Goal: Transaction & Acquisition: Purchase product/service

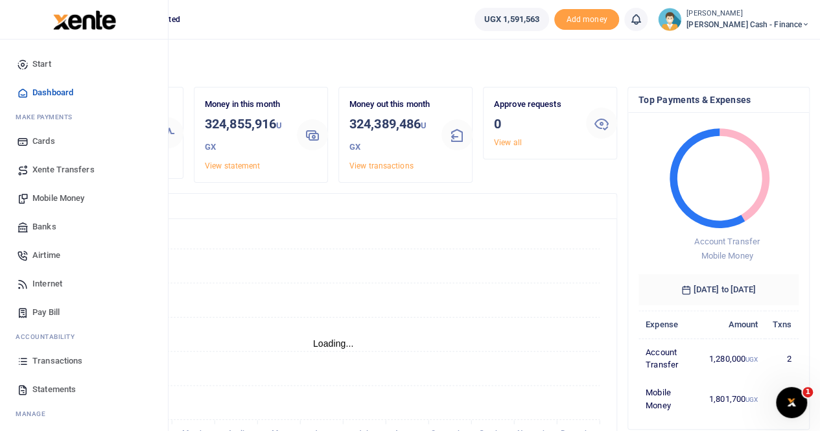
click at [64, 361] on span "Transactions" at bounding box center [57, 361] width 50 height 13
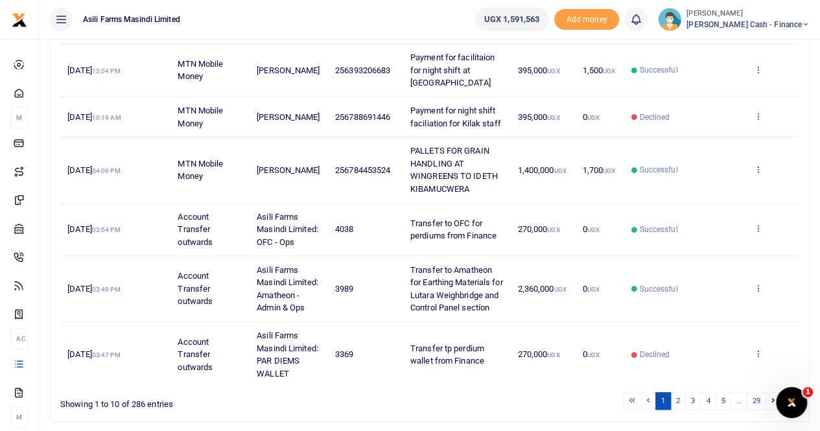
scroll to position [502, 0]
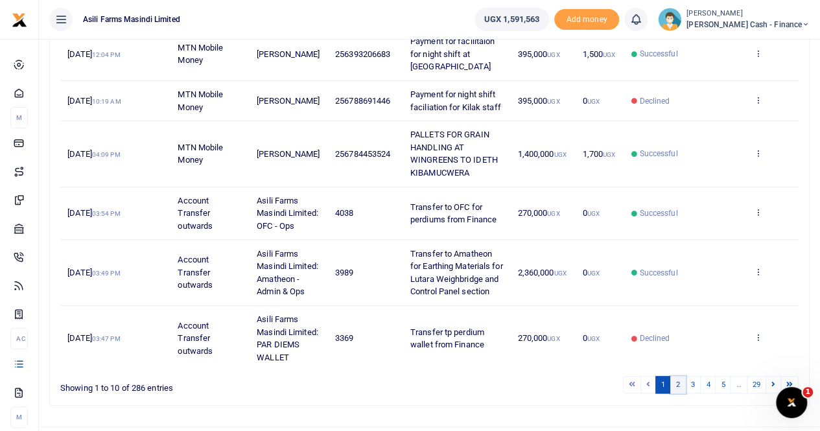
click at [679, 376] on link "2" at bounding box center [678, 385] width 16 height 18
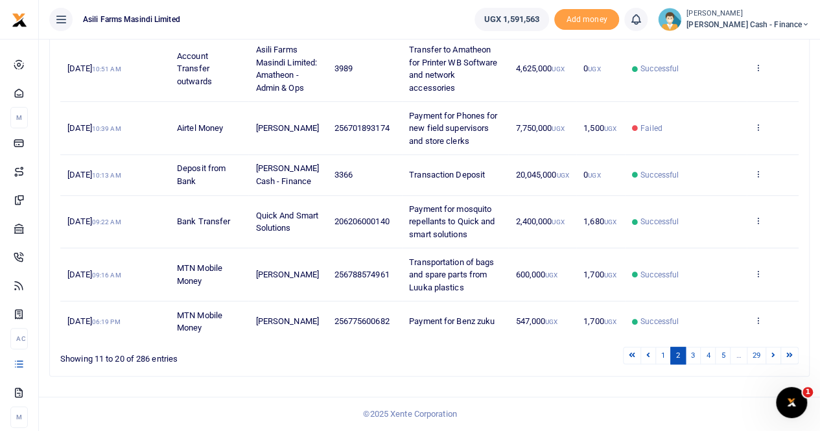
scroll to position [477, 0]
click at [693, 354] on link "3" at bounding box center [693, 356] width 16 height 18
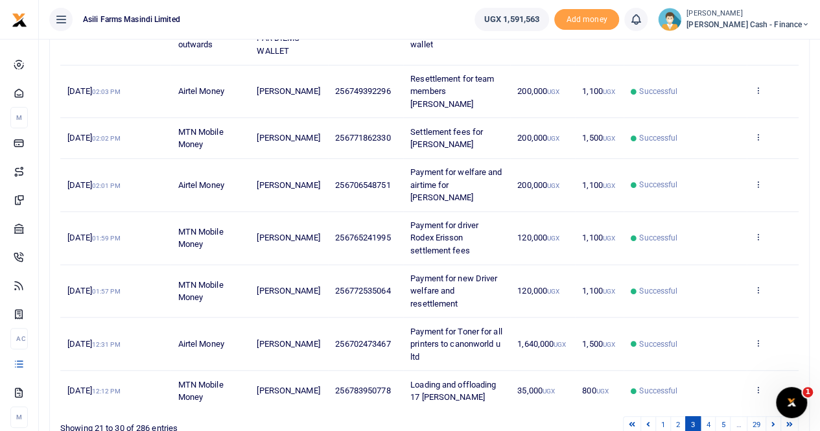
scroll to position [414, 0]
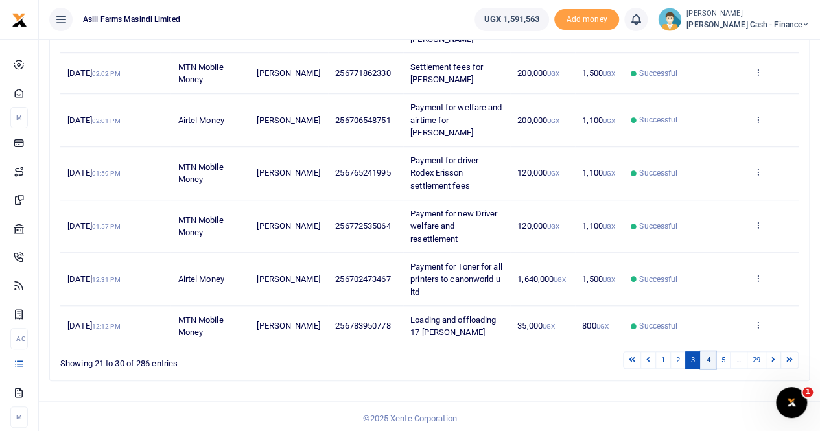
click at [711, 356] on link "4" at bounding box center [708, 360] width 16 height 18
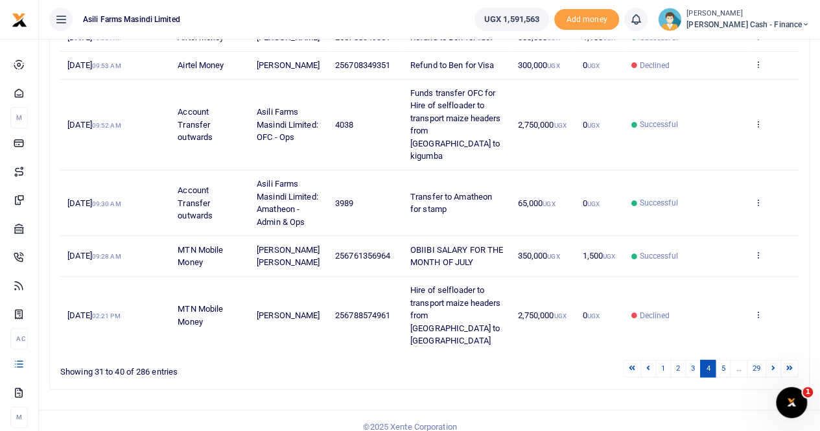
scroll to position [440, 0]
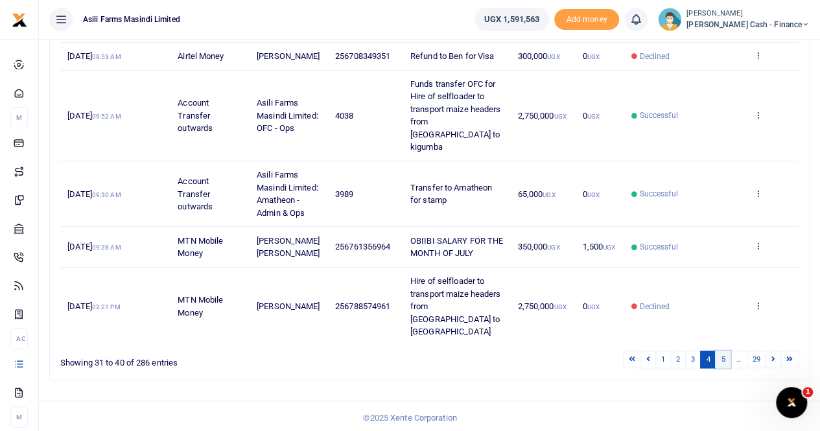
click at [722, 355] on link "5" at bounding box center [723, 360] width 16 height 18
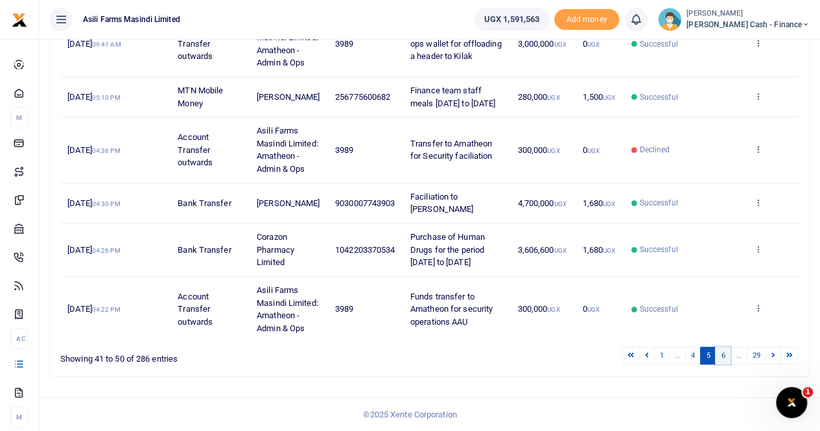
scroll to position [528, 0]
click at [698, 359] on link "4" at bounding box center [693, 356] width 16 height 18
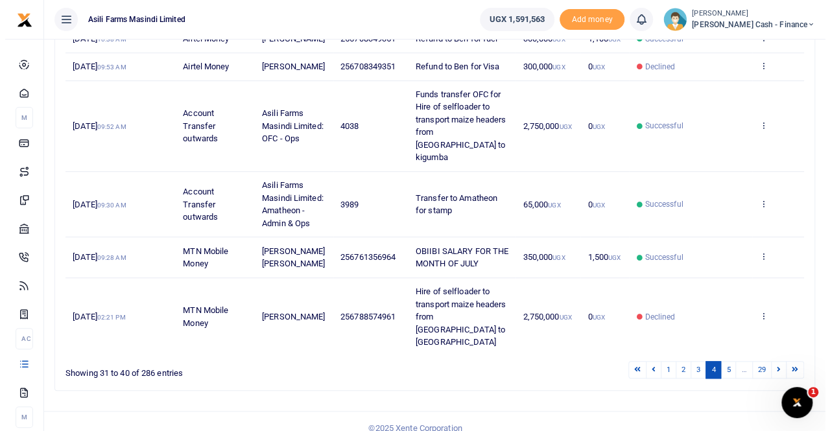
scroll to position [310, 0]
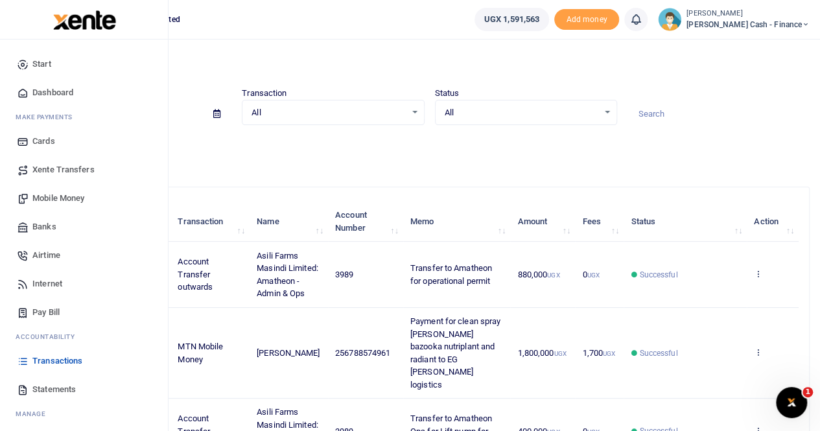
click at [54, 198] on span "Mobile Money" at bounding box center [58, 198] width 52 height 13
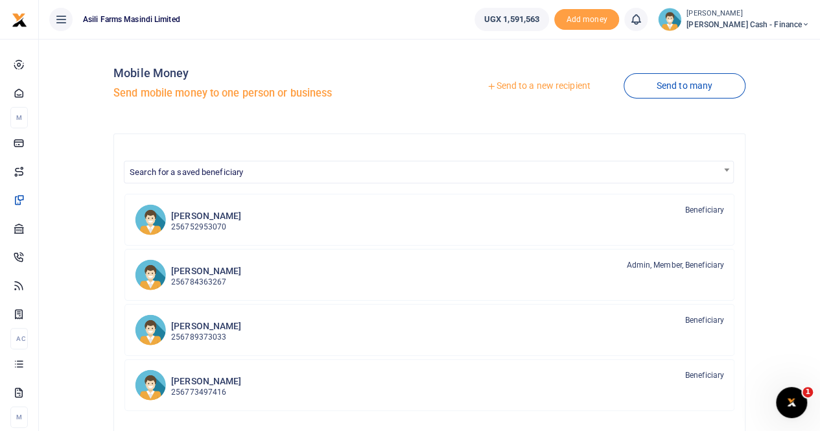
click at [511, 88] on link "Send to a new recipient" at bounding box center [538, 86] width 169 height 23
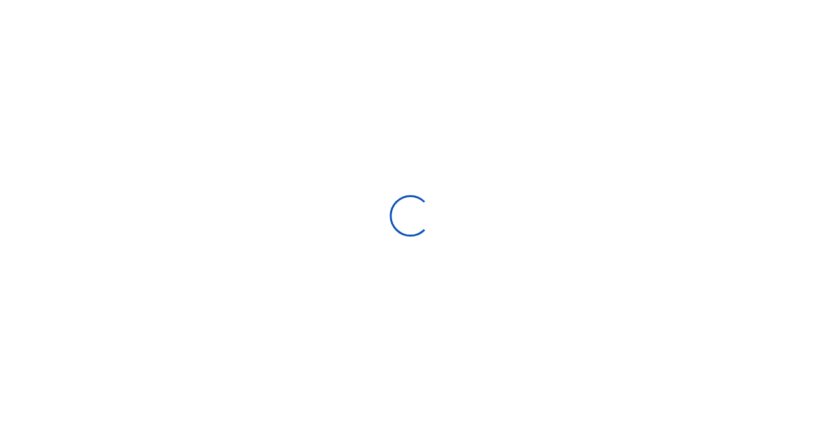
select select "Loading bundles"
select select
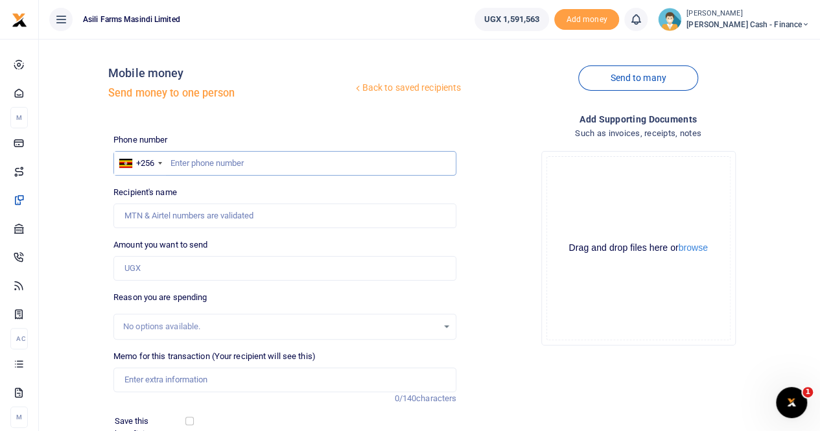
click at [205, 159] on input "text" at bounding box center [284, 163] width 343 height 25
type input "0789172229"
type input "[PERSON_NAME]"
type input "0789172229"
click at [183, 256] on input "Amount you want to send" at bounding box center [284, 268] width 343 height 25
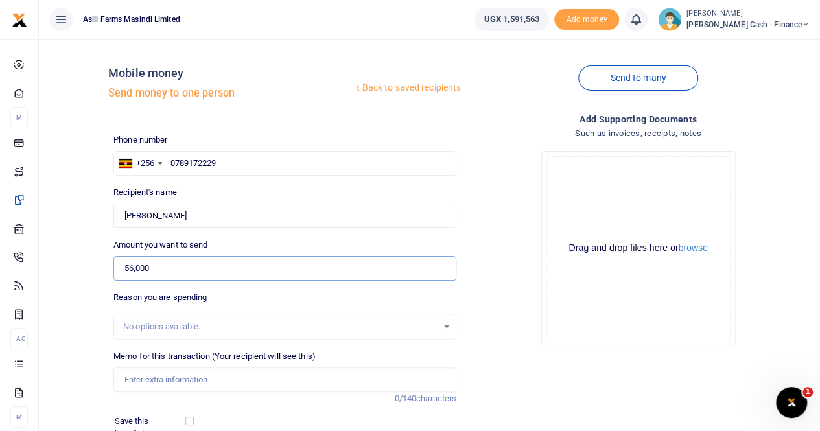
type input "56,000"
click at [169, 381] on input "Memo for this transaction (Your recipient will see this)" at bounding box center [284, 380] width 343 height 25
drag, startPoint x: 181, startPoint y: 215, endPoint x: 111, endPoint y: 209, distance: 70.2
click at [111, 209] on div "Recipient's name Found Name is required." at bounding box center [284, 207] width 353 height 42
click at [325, 383] on input "Payment for offloading of 29bags of maize seed by" at bounding box center [284, 380] width 343 height 25
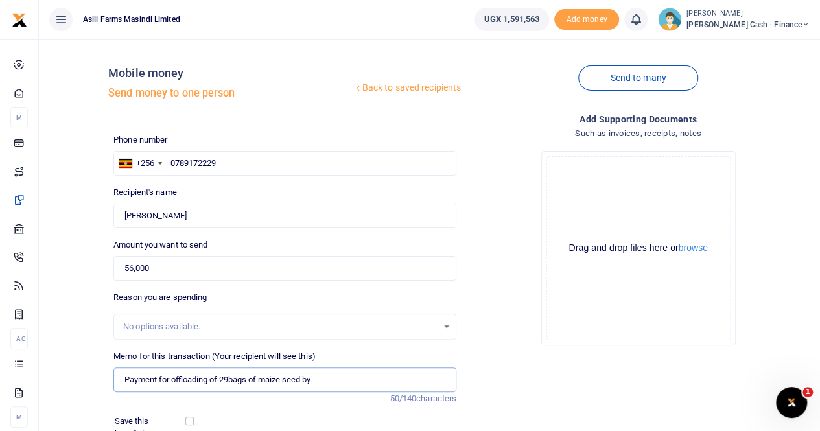
paste input "[PERSON_NAME]"
type input "Payment for offloading of 29bags of maize seed by [PERSON_NAME]"
click at [700, 243] on button "browse" at bounding box center [693, 248] width 29 height 10
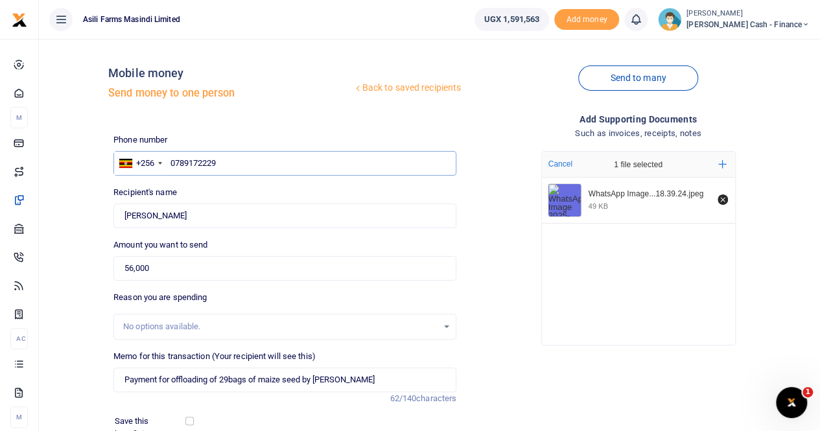
drag, startPoint x: 222, startPoint y: 161, endPoint x: 170, endPoint y: 156, distance: 52.1
click at [170, 156] on input "0789172229" at bounding box center [284, 163] width 343 height 25
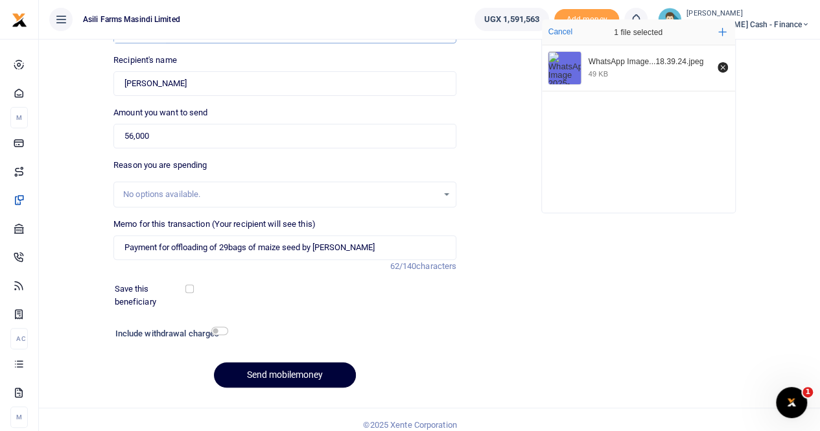
scroll to position [141, 0]
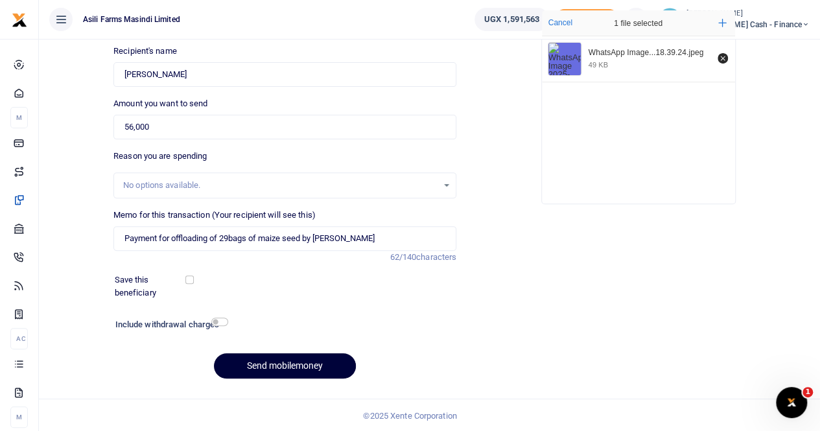
drag, startPoint x: 278, startPoint y: 363, endPoint x: 297, endPoint y: 356, distance: 20.1
click at [278, 364] on button "Send mobilemoney" at bounding box center [285, 365] width 142 height 25
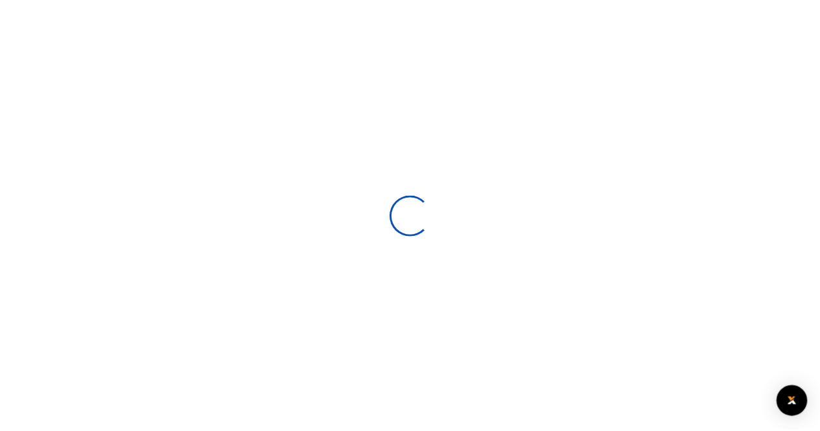
scroll to position [141, 0]
select select
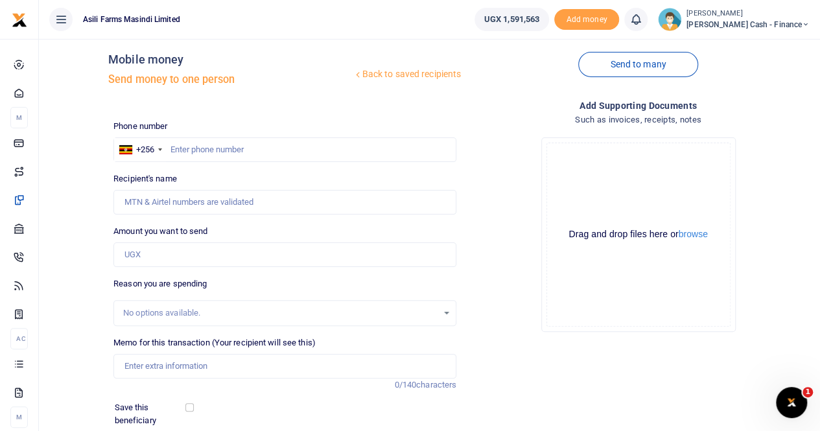
scroll to position [11, 0]
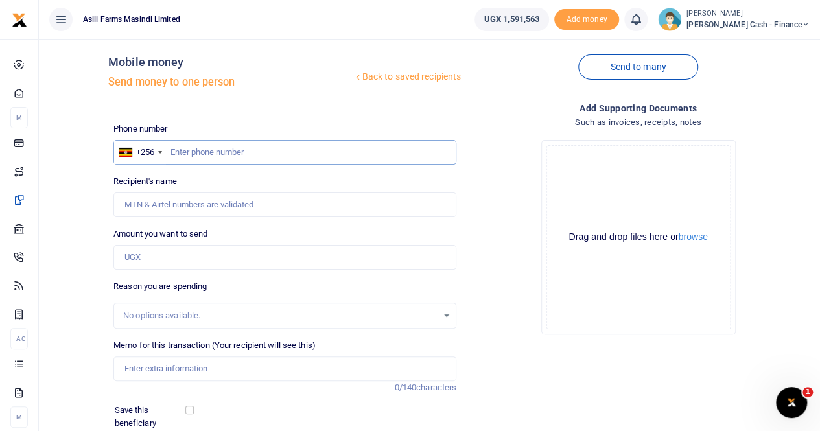
click at [171, 154] on input "text" at bounding box center [284, 152] width 343 height 25
paste input "0789172229"
type input "0789172229"
type input "Julius Okoth"
type input "0789172229"
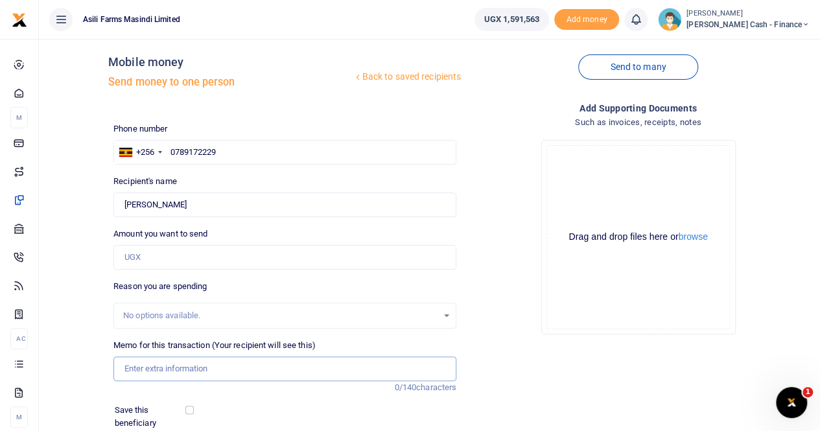
click at [154, 370] on input "Memo for this transaction (Your recipient will see this)" at bounding box center [284, 369] width 343 height 25
click at [210, 371] on input "Payment for offloading 15 bales" at bounding box center [284, 369] width 343 height 25
click at [296, 365] on input "Payment for offloading and loading 15 bales" at bounding box center [284, 369] width 343 height 25
drag, startPoint x: 172, startPoint y: 205, endPoint x: 109, endPoint y: 202, distance: 63.0
click at [109, 202] on div "Recipient's name Found Name is required." at bounding box center [284, 196] width 353 height 42
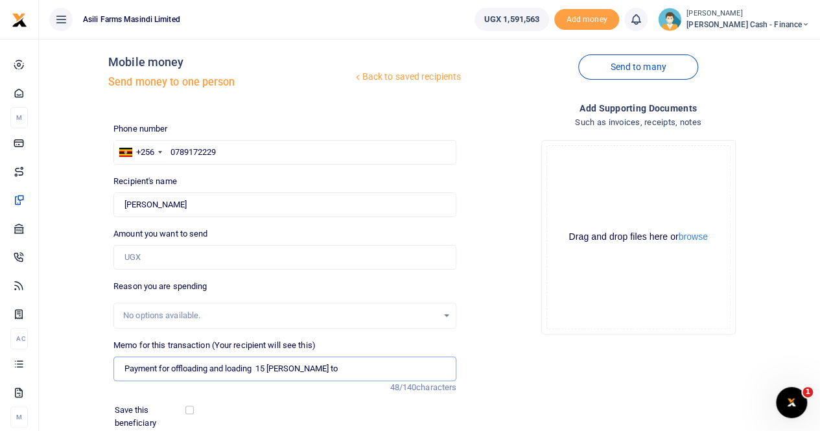
click at [312, 370] on input "Payment for offloading and loading 15 bales to" at bounding box center [284, 369] width 343 height 25
paste input "Julius Okoth"
type input "Payment for offloading and loading 15 bales to Julius Okoth"
click at [696, 232] on button "browse" at bounding box center [693, 237] width 29 height 10
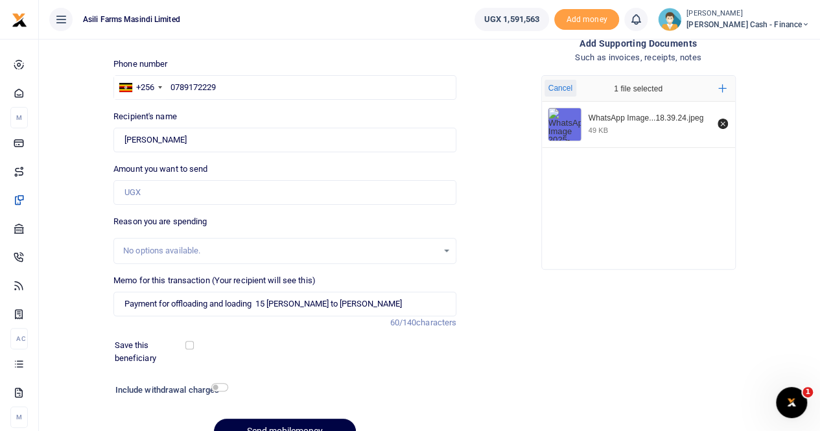
scroll to position [141, 0]
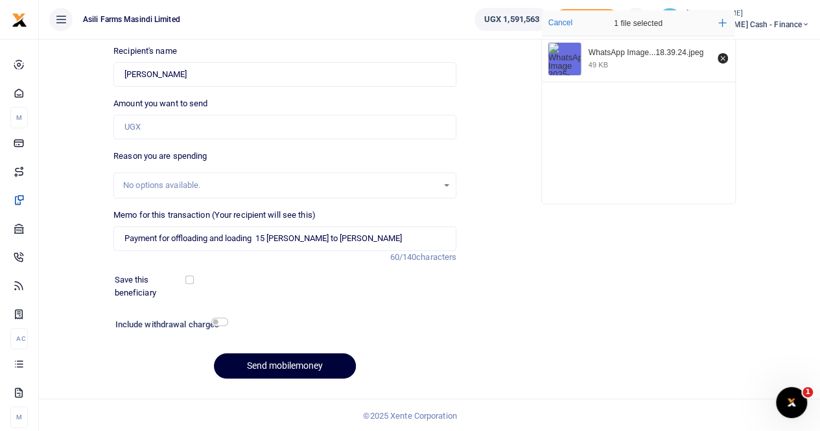
click at [289, 364] on button "Send mobilemoney" at bounding box center [285, 365] width 142 height 25
click at [155, 128] on input "Amount you want to send" at bounding box center [284, 127] width 343 height 25
type input "32,000"
click at [278, 361] on button "Send mobilemoney" at bounding box center [285, 365] width 142 height 25
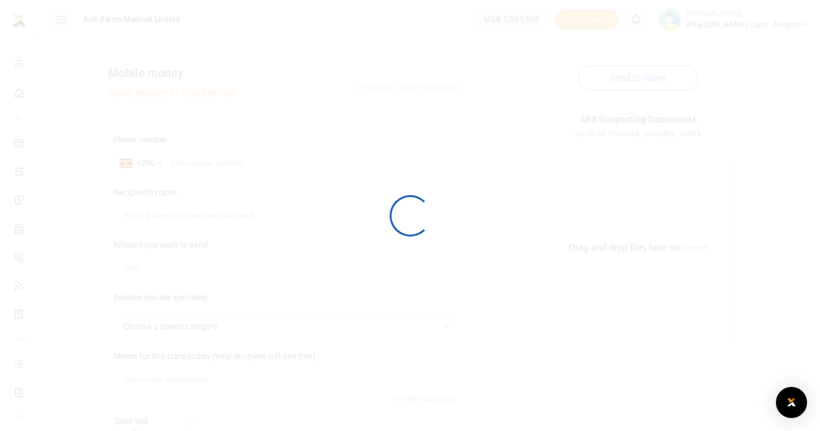
select select
